Goal: Information Seeking & Learning: Learn about a topic

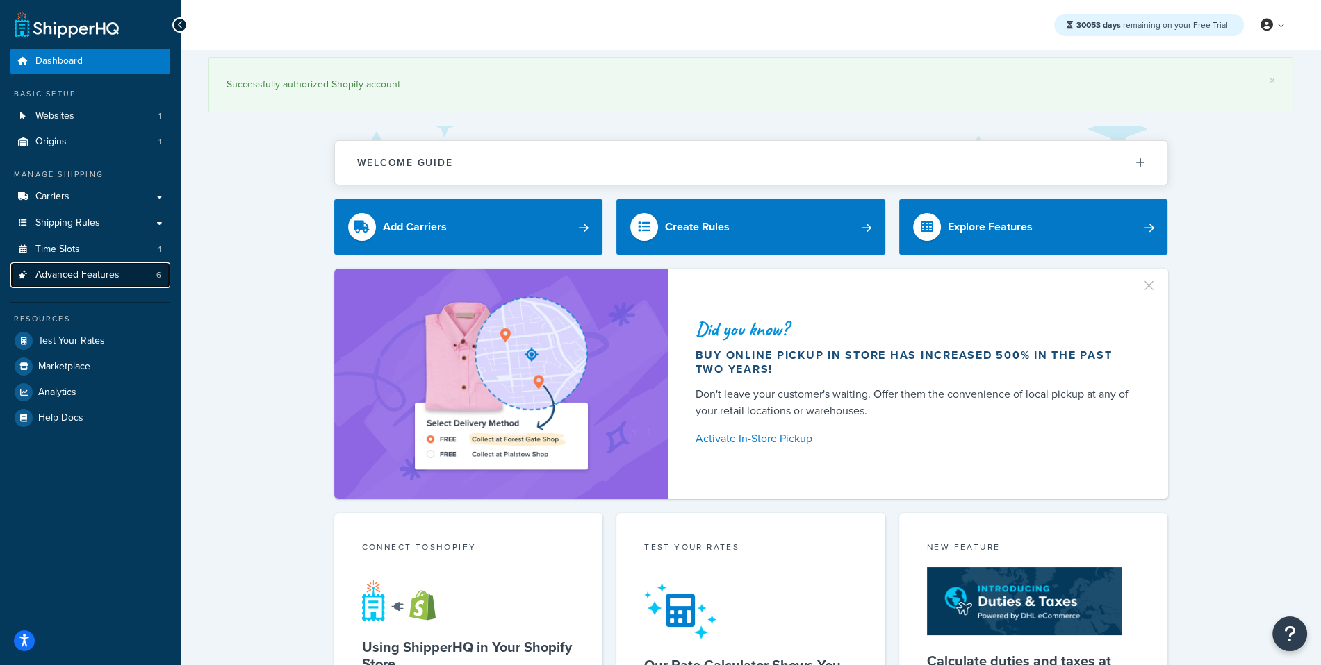
click at [103, 270] on span "Advanced Features" at bounding box center [77, 276] width 84 height 12
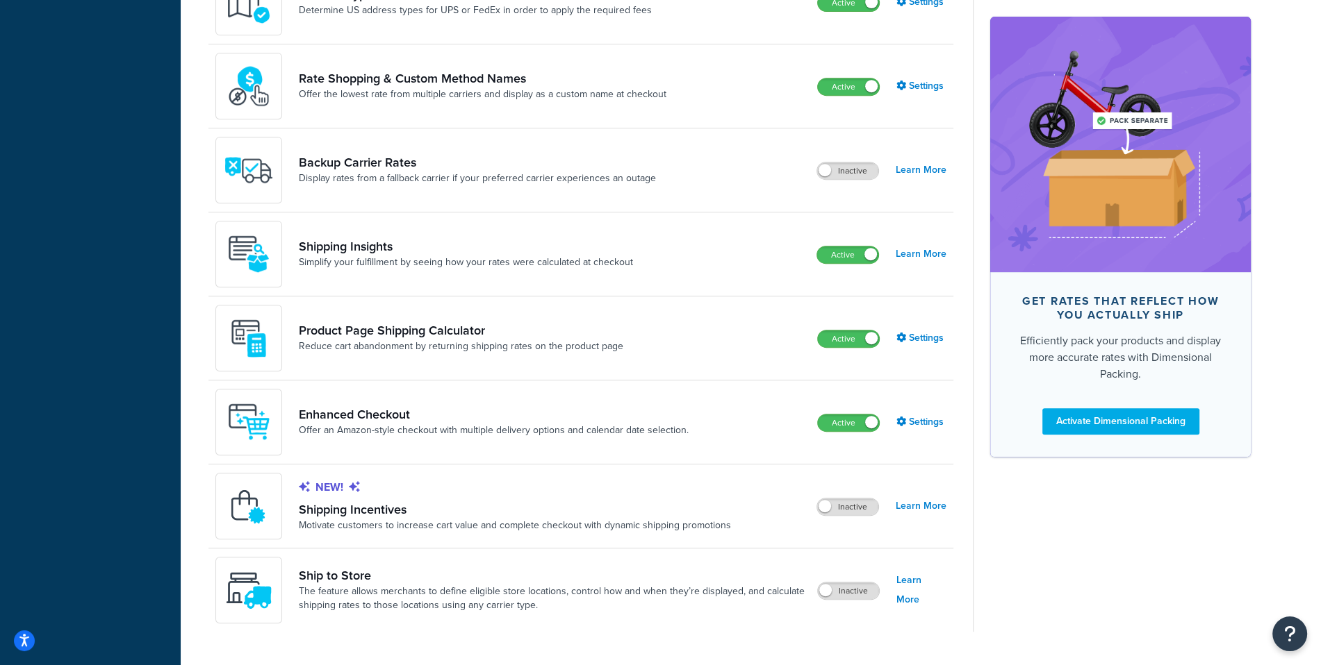
scroll to position [773, 0]
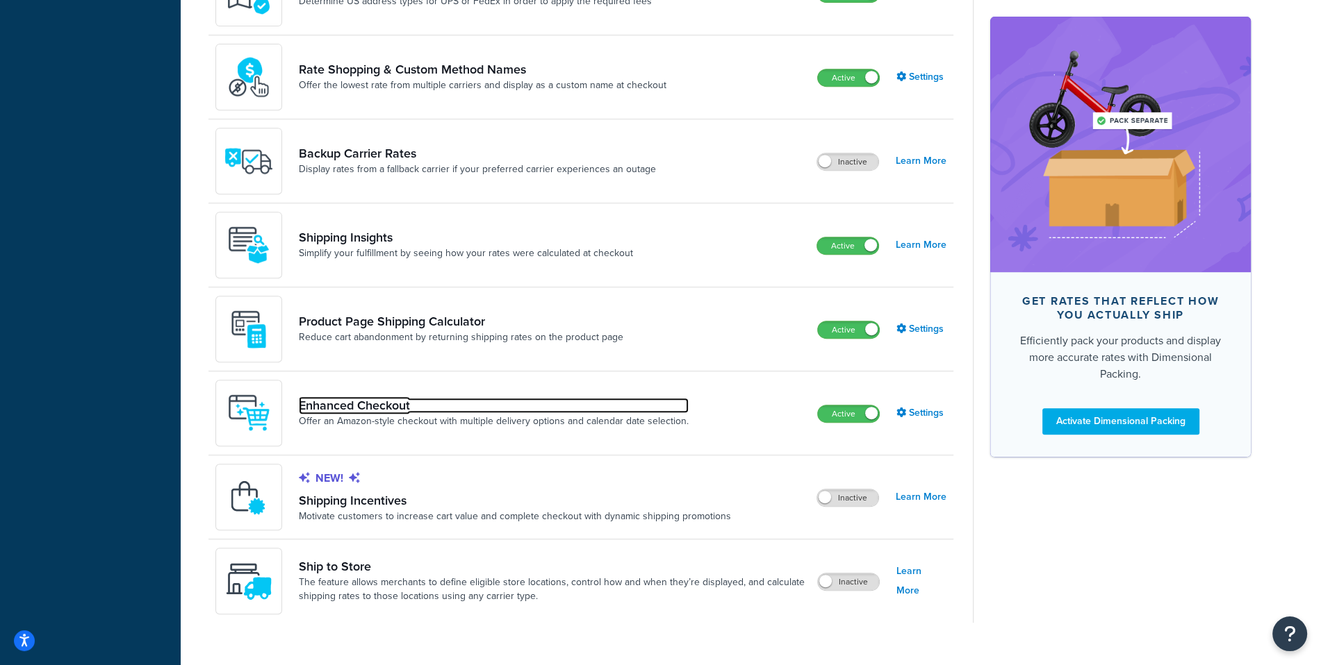
click at [379, 408] on link "Enhanced Checkout" at bounding box center [494, 405] width 390 height 15
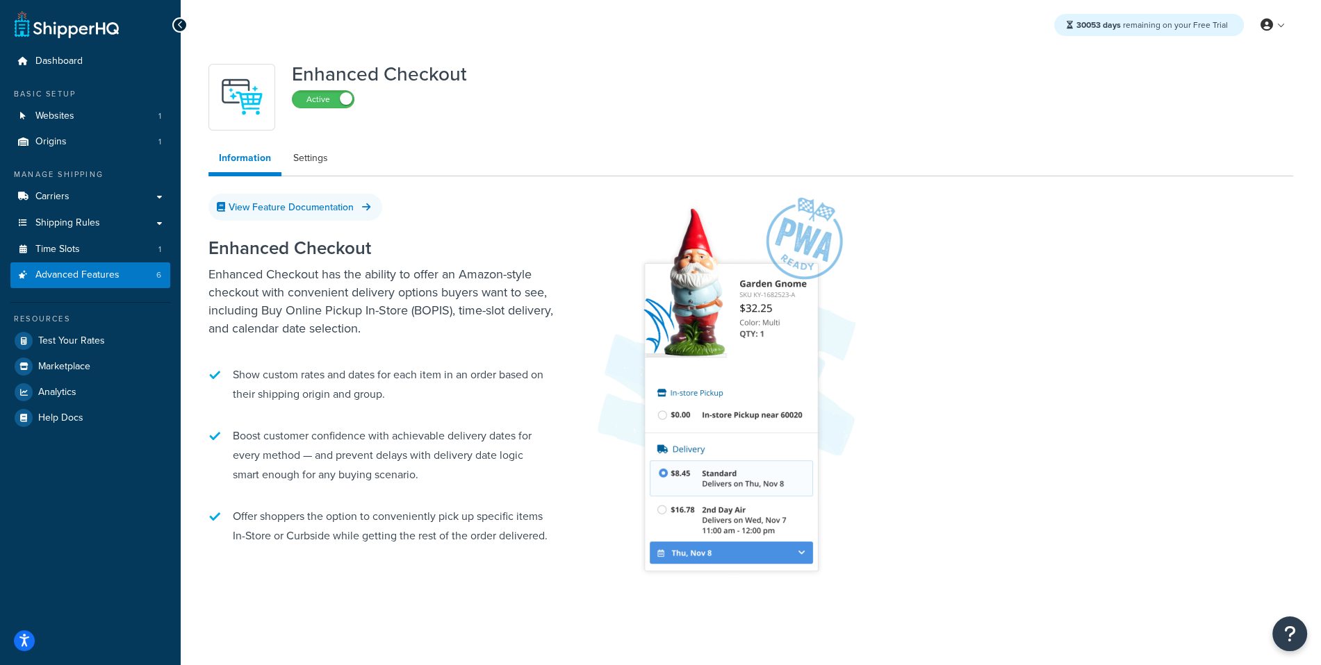
click at [338, 157] on ul "Information Settings" at bounding box center [750, 160] width 1084 height 32
click at [324, 157] on link "Settings" at bounding box center [311, 158] width 56 height 28
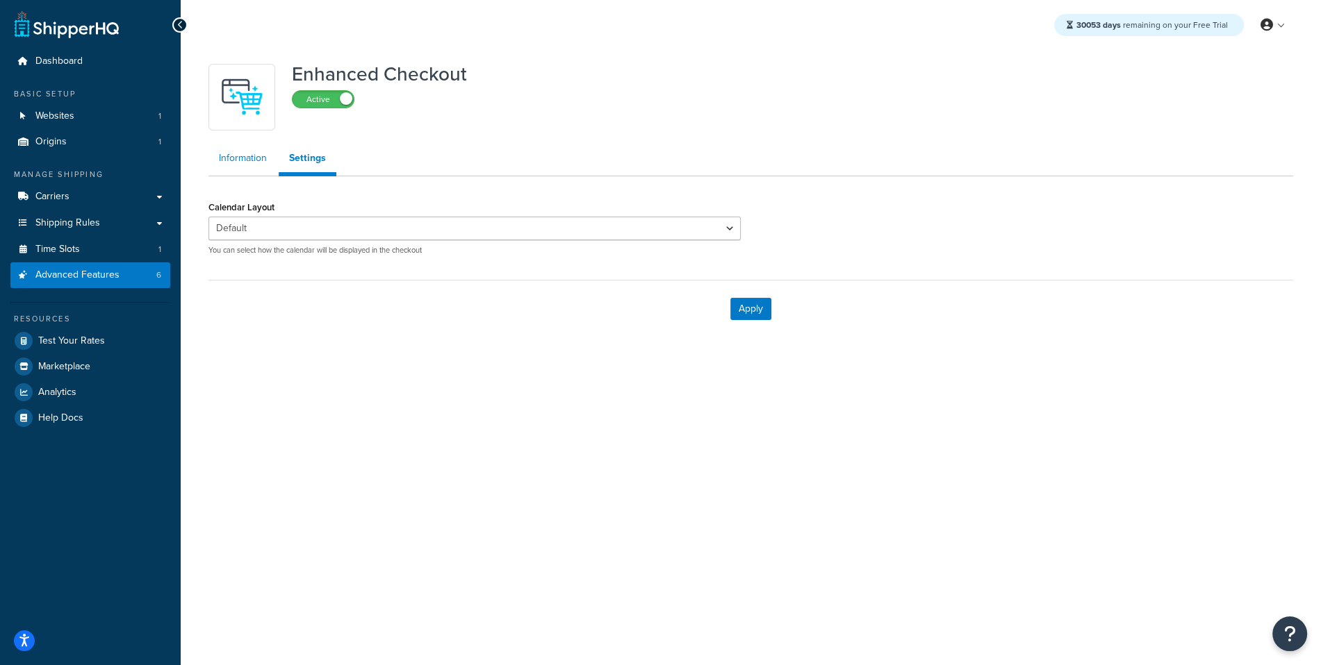
click at [232, 153] on link "Information" at bounding box center [242, 158] width 69 height 28
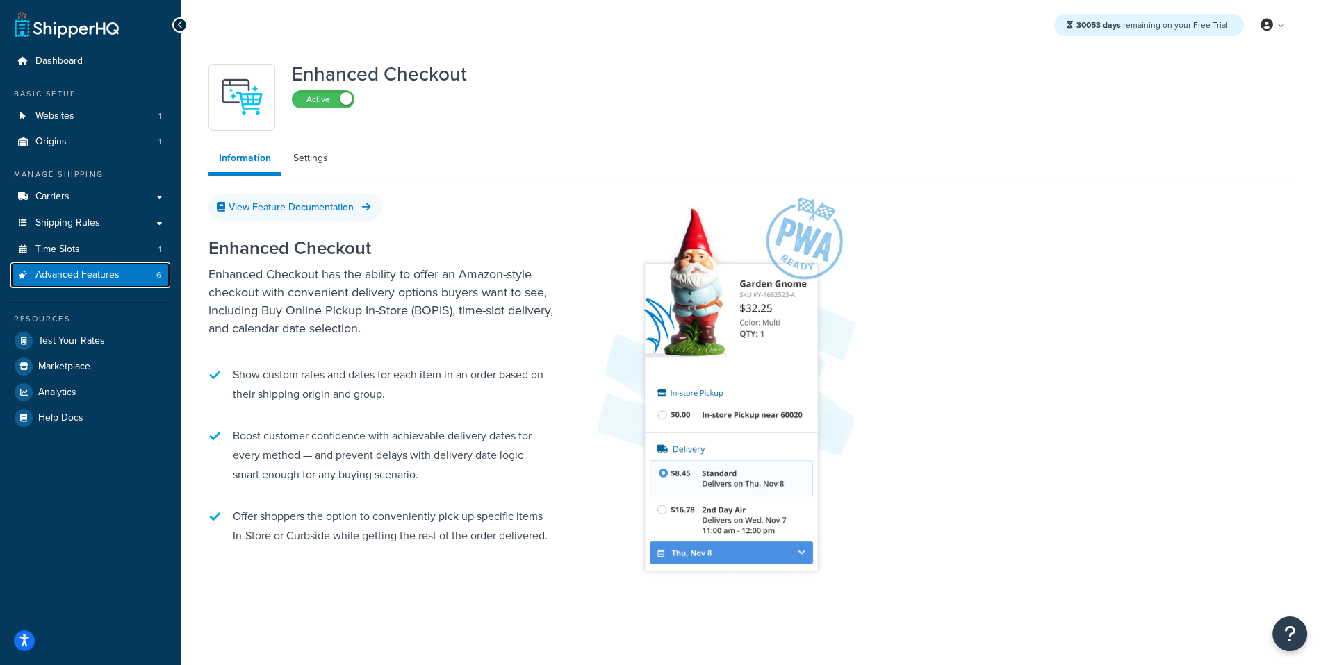
click at [133, 286] on link "Advanced Features 6" at bounding box center [90, 276] width 160 height 26
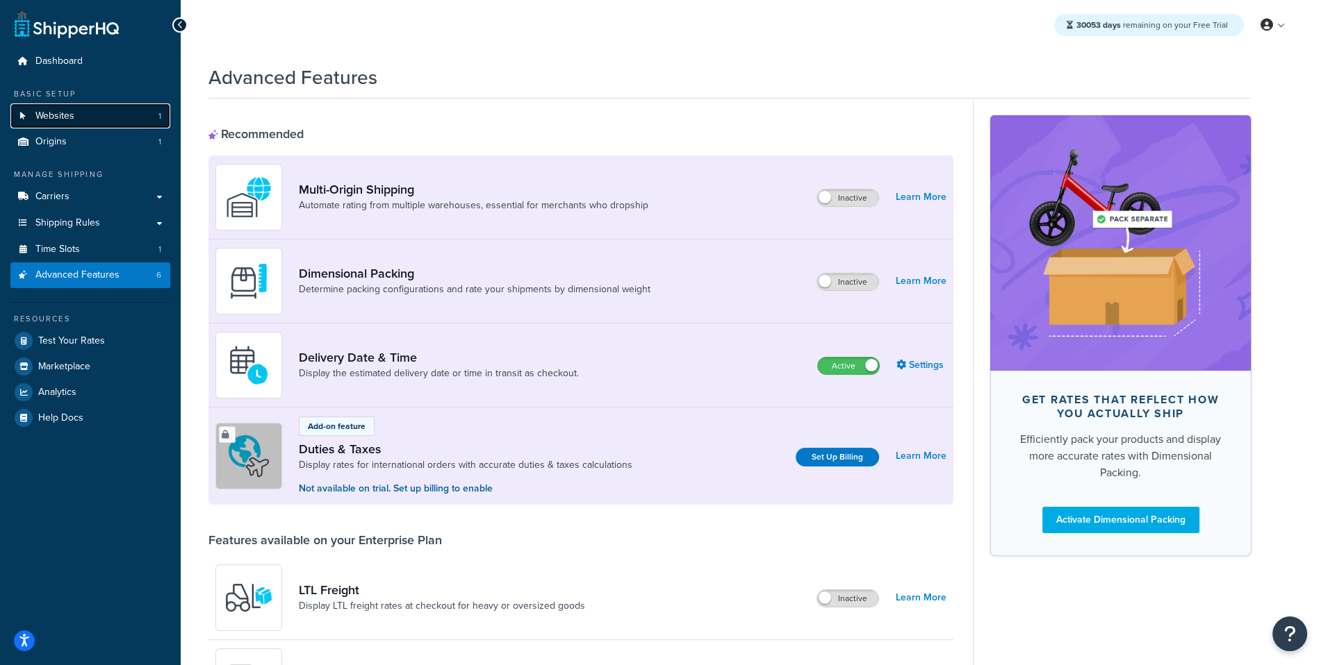
click at [149, 107] on link "Websites 1" at bounding box center [90, 117] width 160 height 26
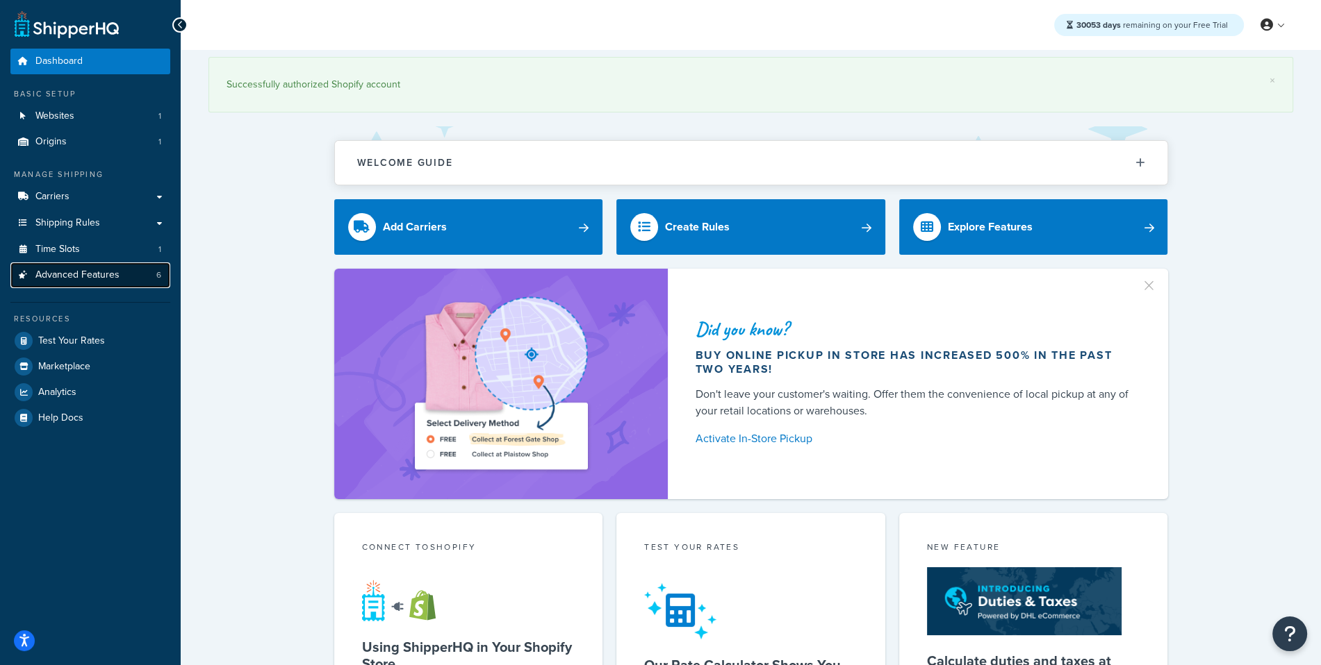
click at [142, 280] on link "Advanced Features 6" at bounding box center [90, 276] width 160 height 26
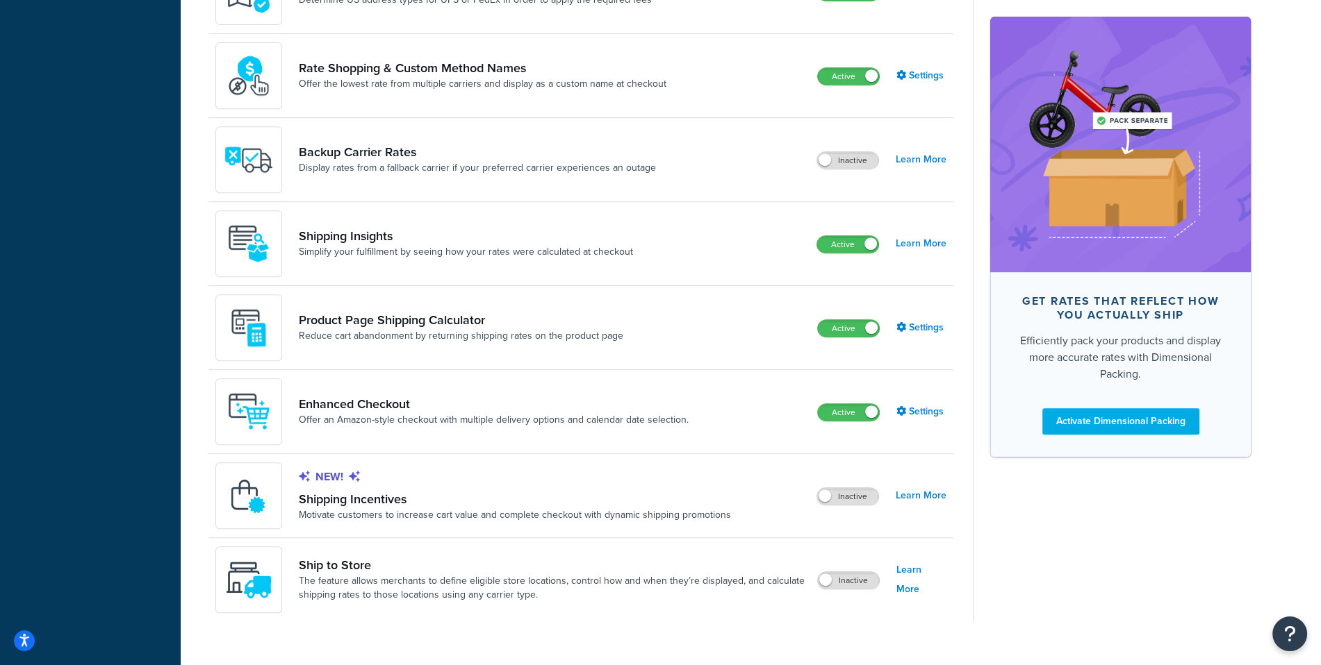
scroll to position [781, 0]
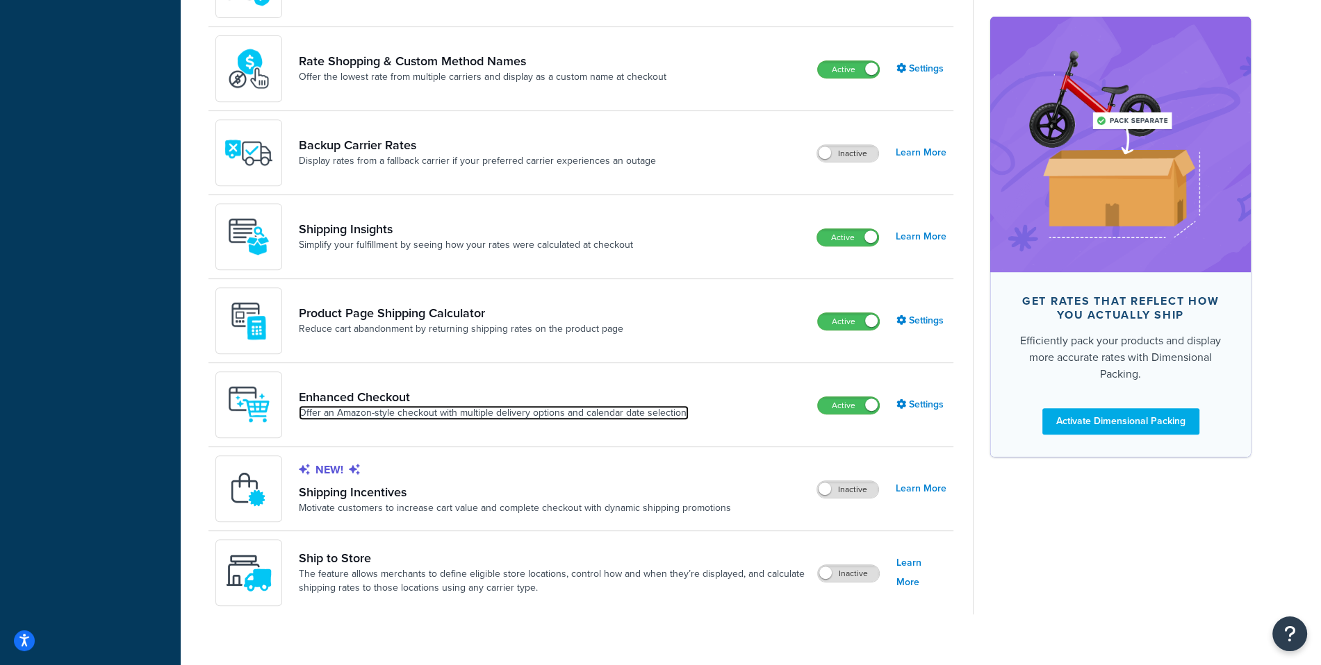
click at [388, 413] on link "Offer an Amazon-style checkout with multiple delivery options and calendar date…" at bounding box center [494, 413] width 390 height 14
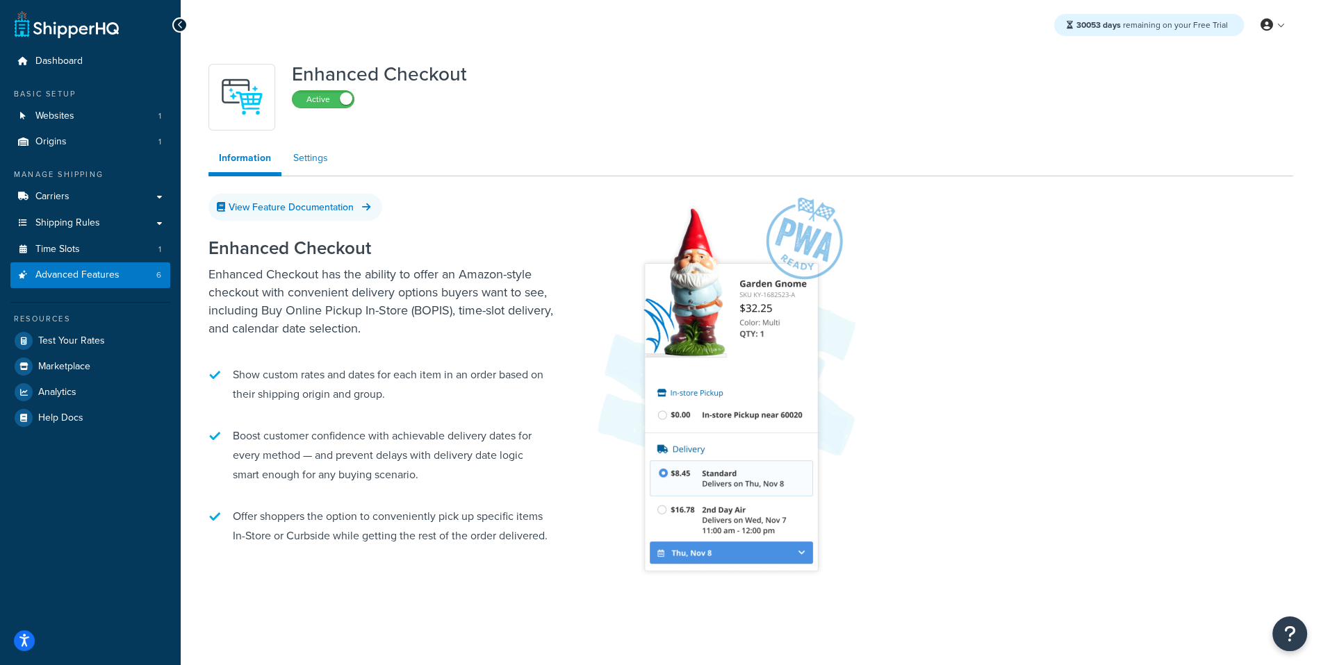
click at [309, 156] on link "Settings" at bounding box center [311, 158] width 56 height 28
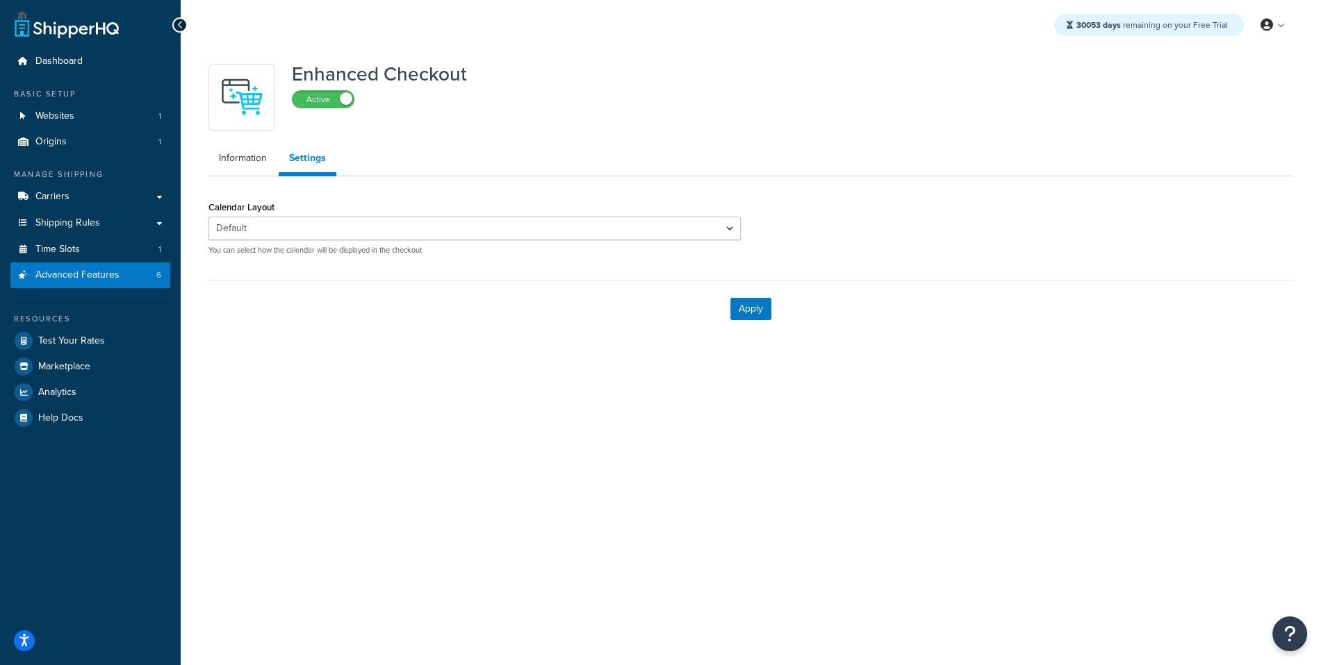
click at [351, 240] on div "Default Monthly You can select how the calendar will be displayed in the checko…" at bounding box center [474, 236] width 532 height 39
click at [479, 656] on div "30053 days remaining on your Free Trial My Profile Billing Global Settings Cont…" at bounding box center [751, 332] width 1140 height 665
click at [260, 143] on div "Enhanced Checkout Active Information Settings Calendar Layout Default Monthly Y…" at bounding box center [750, 197] width 1105 height 281
click at [238, 168] on link "Information" at bounding box center [242, 158] width 69 height 28
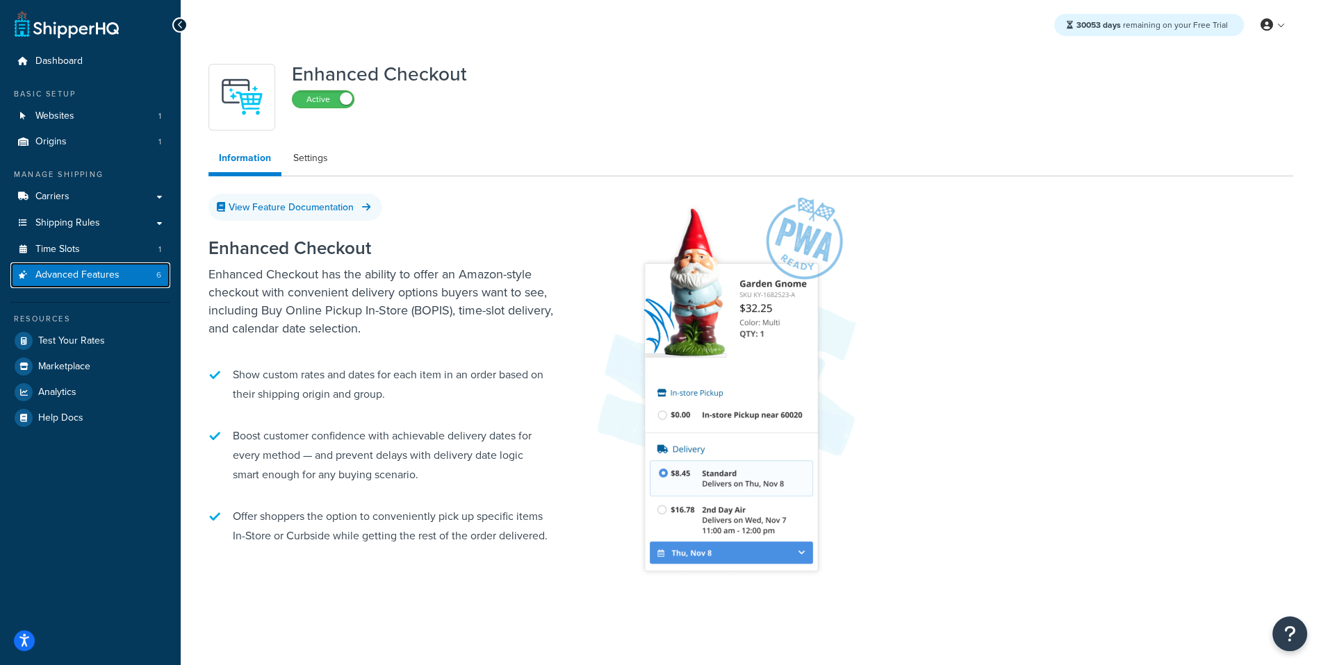
click at [128, 280] on link "Advanced Features 6" at bounding box center [90, 276] width 160 height 26
